Goal: Register for event/course

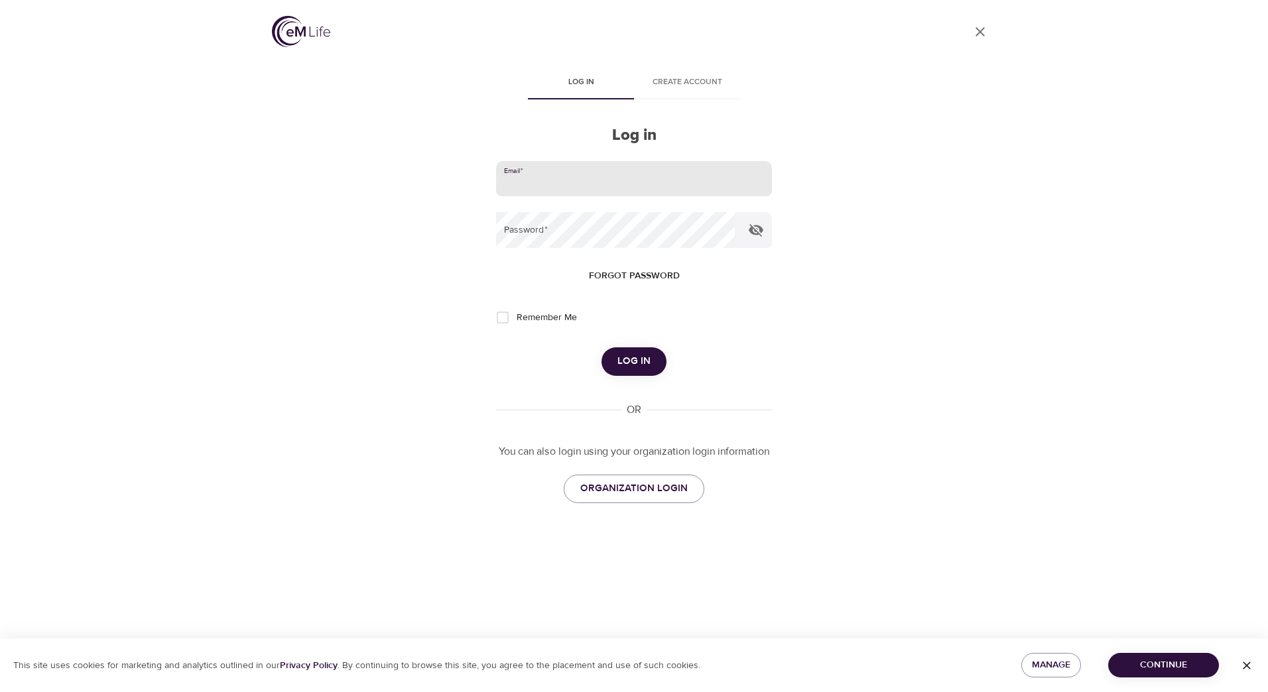
click at [534, 182] on input "email" at bounding box center [634, 179] width 276 height 36
type input "[PERSON_NAME][EMAIL_ADDRESS][PERSON_NAME][DOMAIN_NAME]"
click at [601, 347] on button "Log in" at bounding box center [633, 361] width 65 height 28
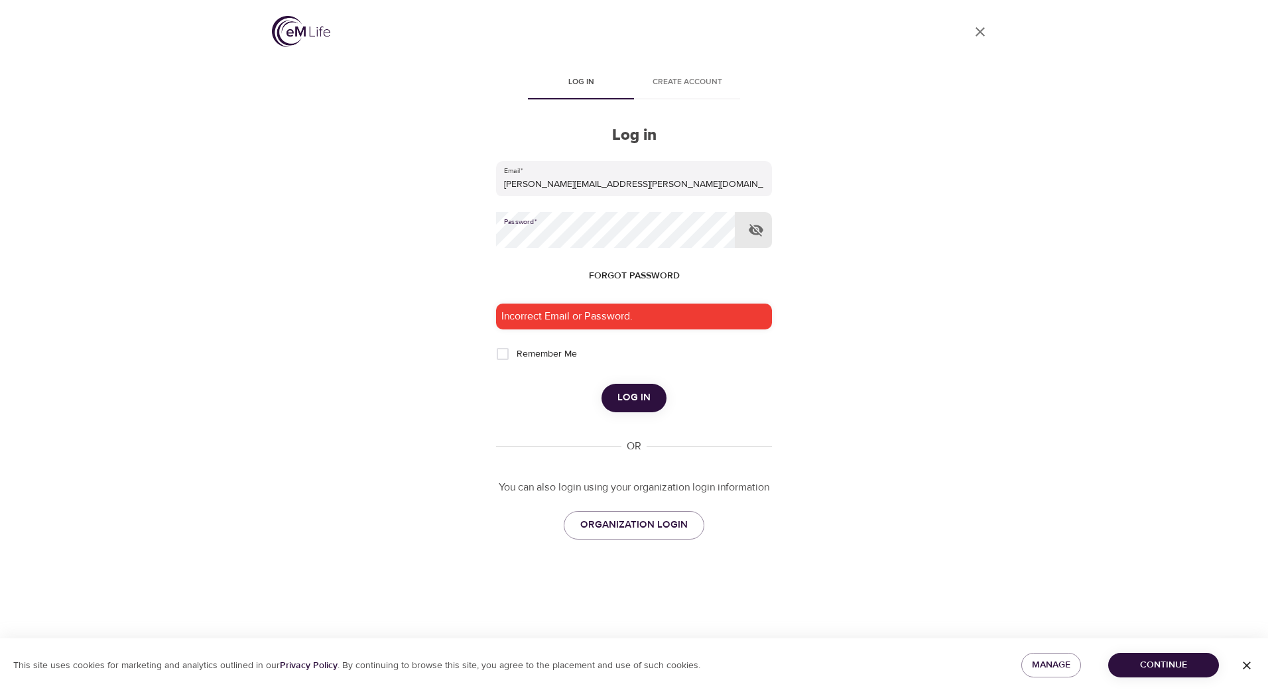
click at [494, 237] on div "User Profile Log in Create account Log in Email   * [PERSON_NAME][EMAIL_ADDRESS…" at bounding box center [634, 346] width 756 height 692
click at [601, 384] on button "Log in" at bounding box center [633, 398] width 65 height 28
click at [424, 231] on div "User Profile Log in Create account Log in Email   * [PERSON_NAME][EMAIL_ADDRESS…" at bounding box center [634, 346] width 756 height 692
click at [601, 384] on button "Log in" at bounding box center [633, 398] width 65 height 28
click at [457, 238] on div "User Profile Log in Create account Log in Email   * [PERSON_NAME][EMAIL_ADDRESS…" at bounding box center [634, 346] width 756 height 692
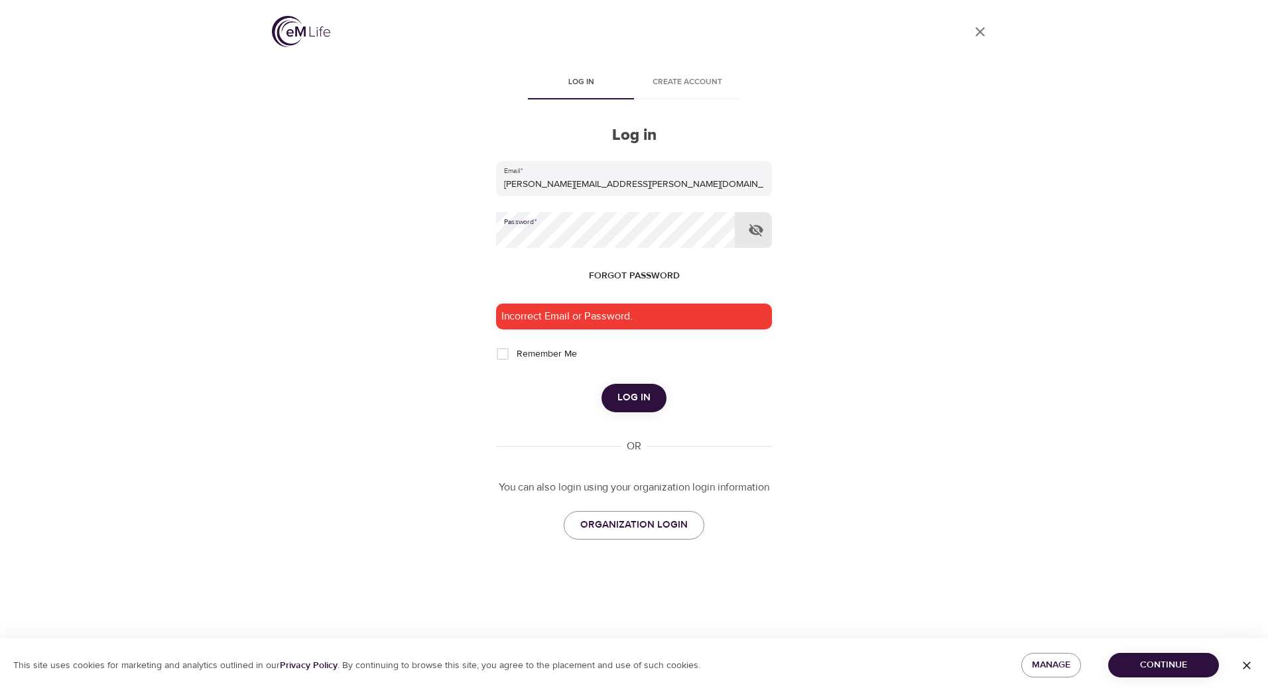
click at [601, 384] on button "Log in" at bounding box center [633, 398] width 65 height 28
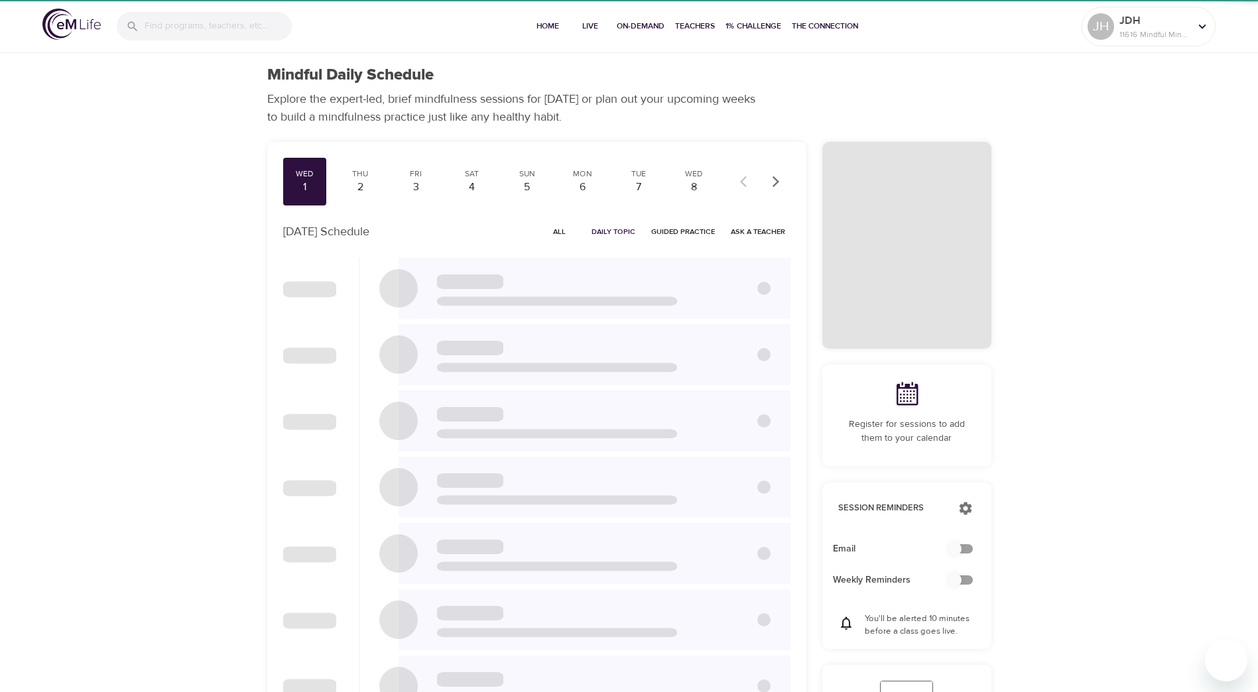
checkbox input "true"
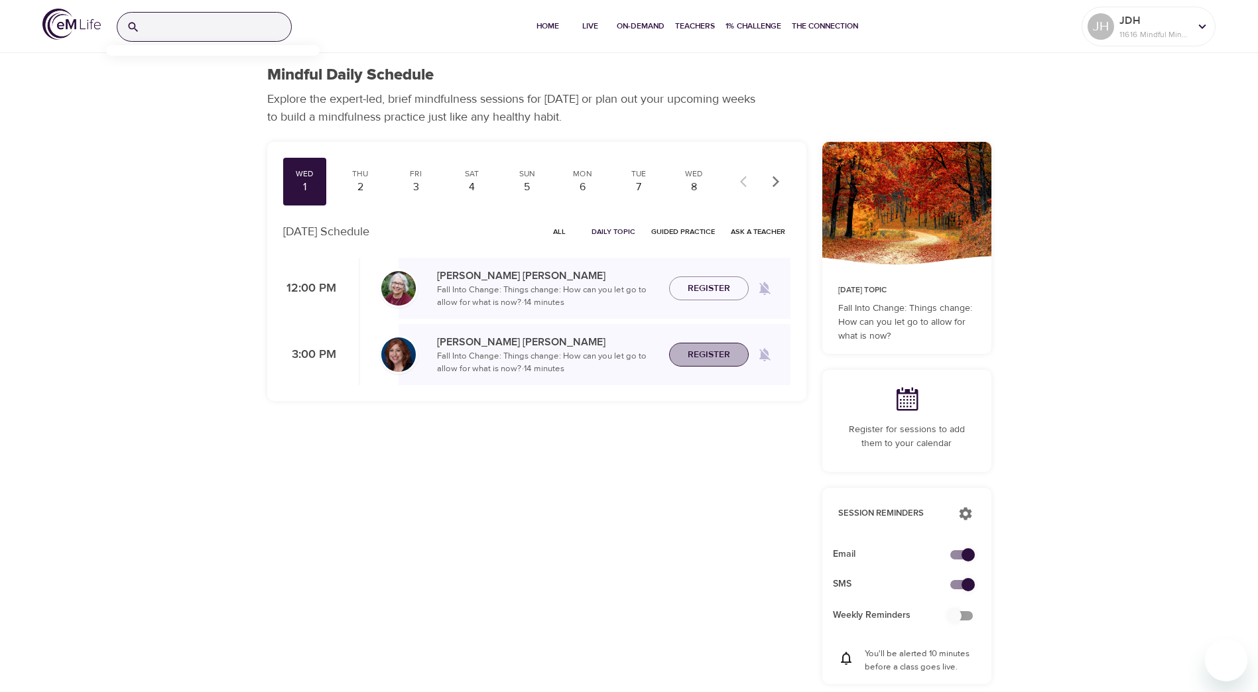
click at [700, 354] on span "Register" at bounding box center [708, 355] width 42 height 17
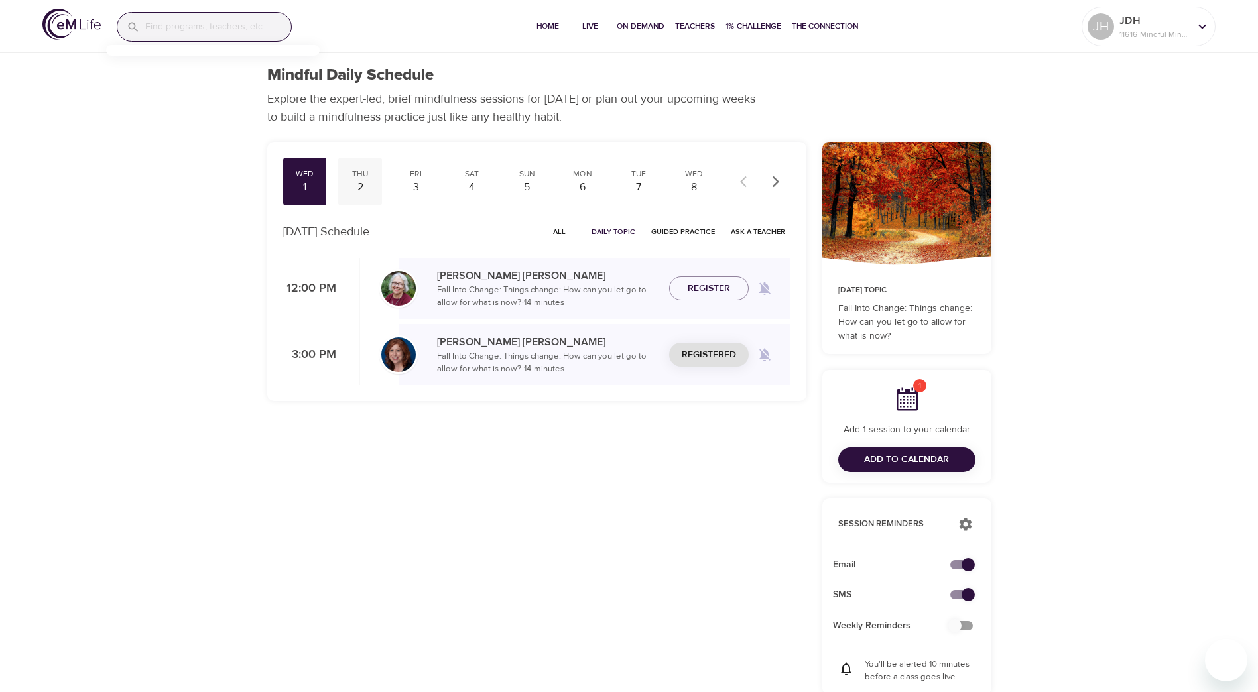
click at [346, 171] on div "Thu" at bounding box center [359, 173] width 33 height 11
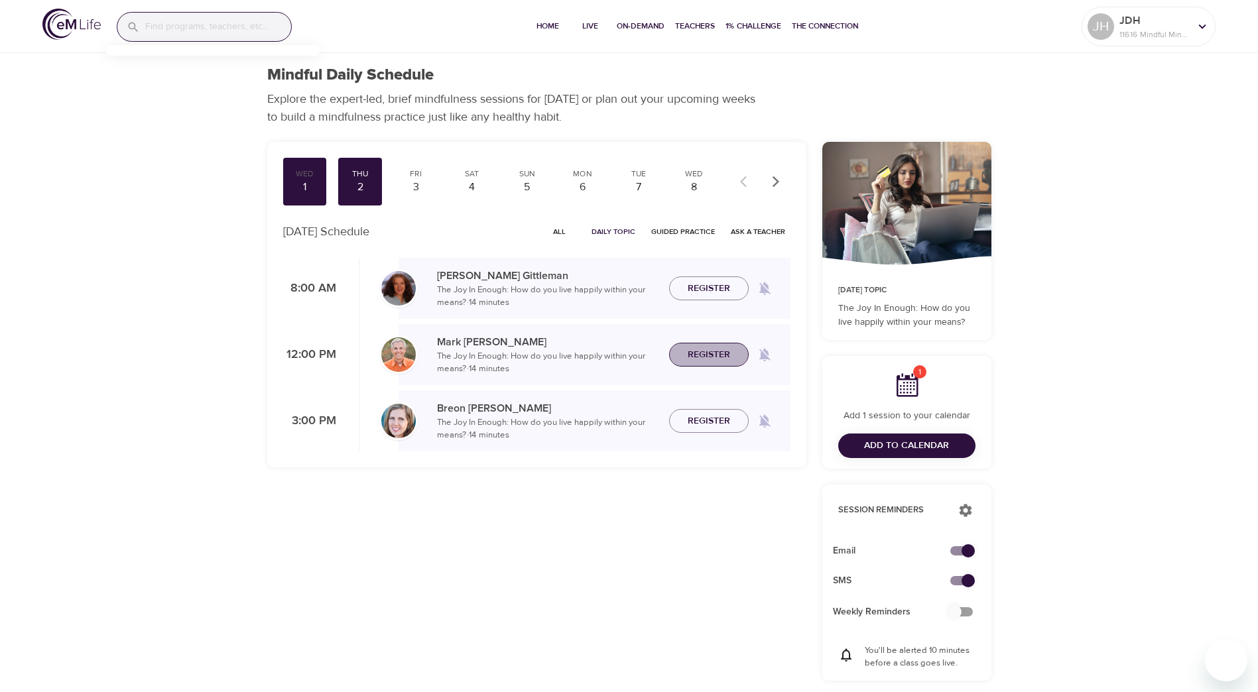
click at [719, 353] on span "Register" at bounding box center [708, 355] width 42 height 17
click at [412, 178] on div "Fri" at bounding box center [415, 173] width 33 height 11
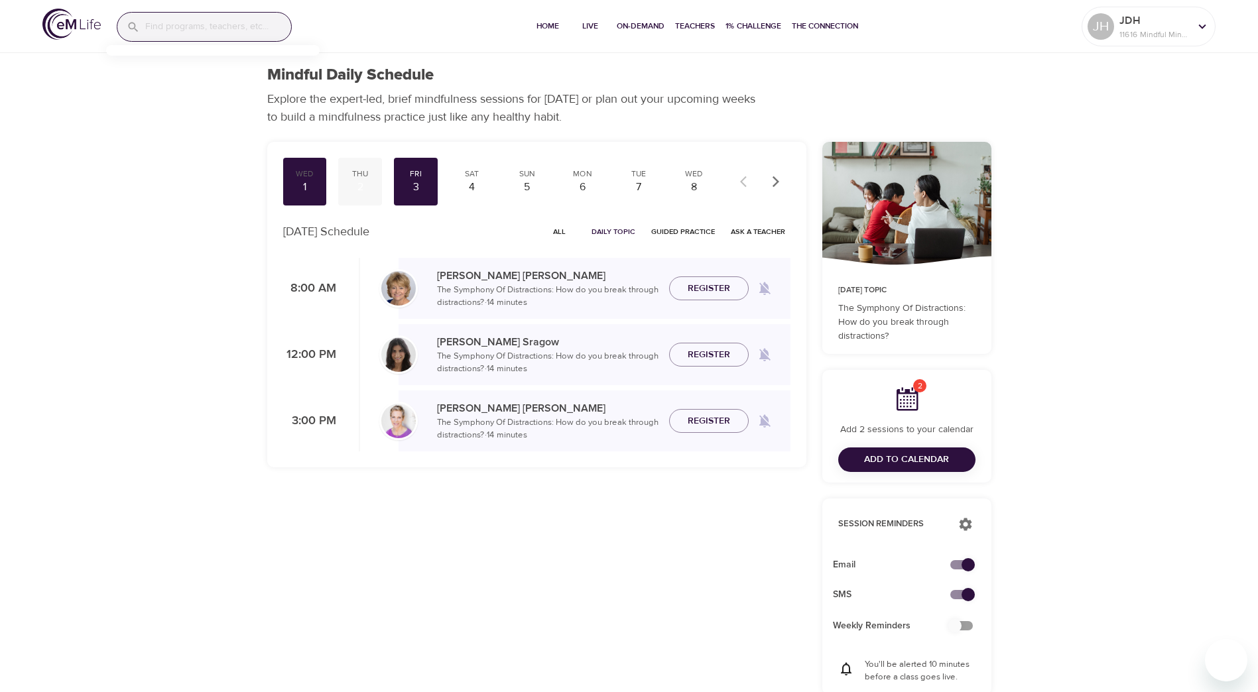
click at [362, 178] on div "Thu" at bounding box center [359, 173] width 33 height 11
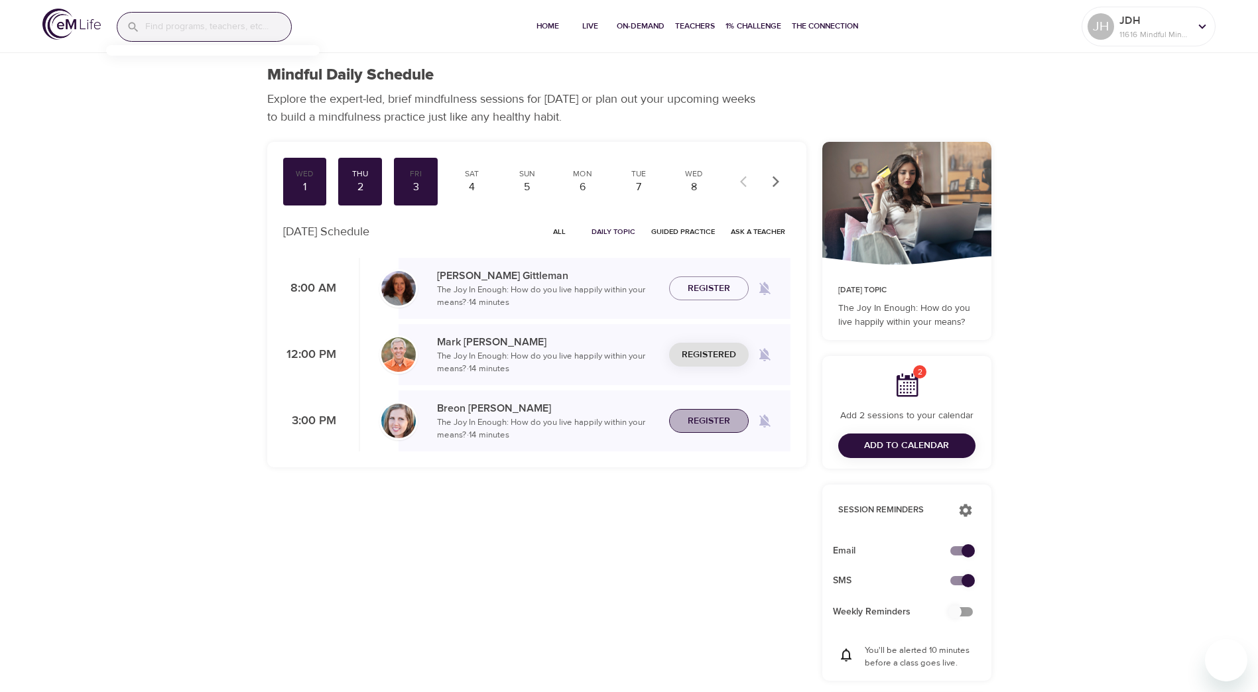
click at [713, 419] on span "Register" at bounding box center [708, 421] width 42 height 17
click at [418, 182] on div "3" at bounding box center [415, 187] width 33 height 15
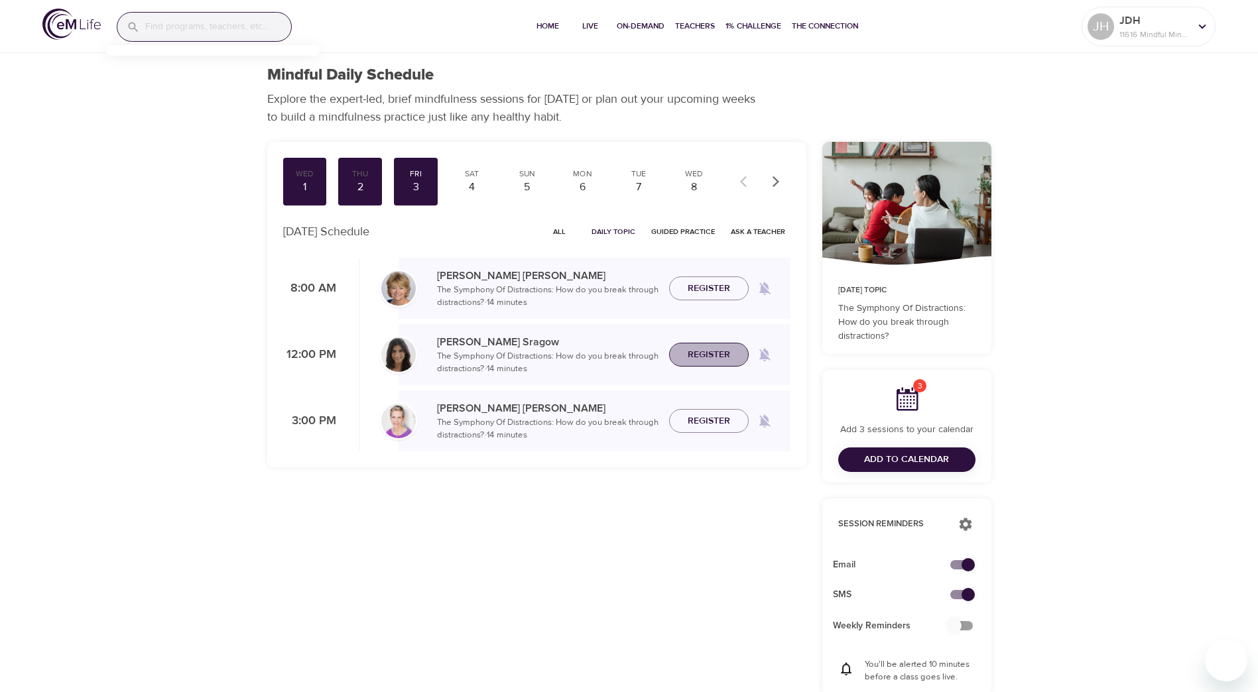
click at [707, 355] on span "Register" at bounding box center [708, 355] width 42 height 17
click at [713, 419] on span "Register" at bounding box center [708, 421] width 42 height 17
click at [579, 182] on div "6" at bounding box center [582, 187] width 33 height 15
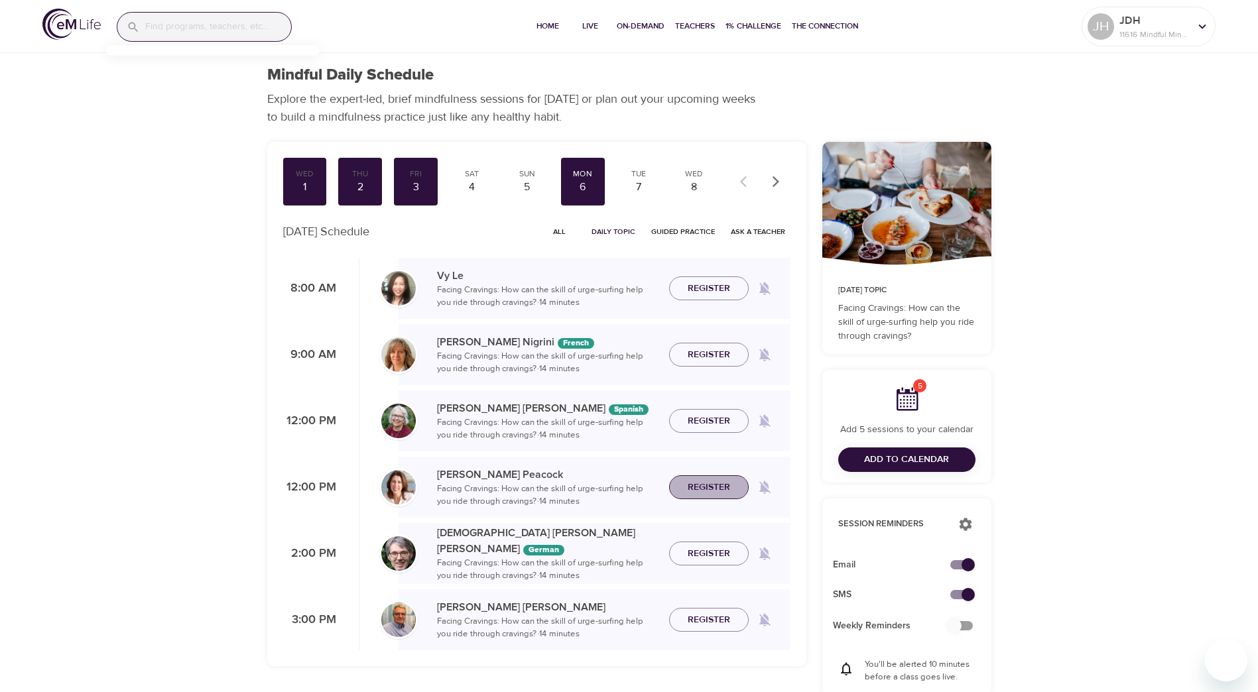
click at [703, 487] on span "Register" at bounding box center [708, 487] width 42 height 17
click at [711, 621] on span "Register" at bounding box center [708, 620] width 42 height 17
click at [899, 457] on span "Add to Calendar" at bounding box center [906, 459] width 85 height 17
